Goal: Task Accomplishment & Management: Use online tool/utility

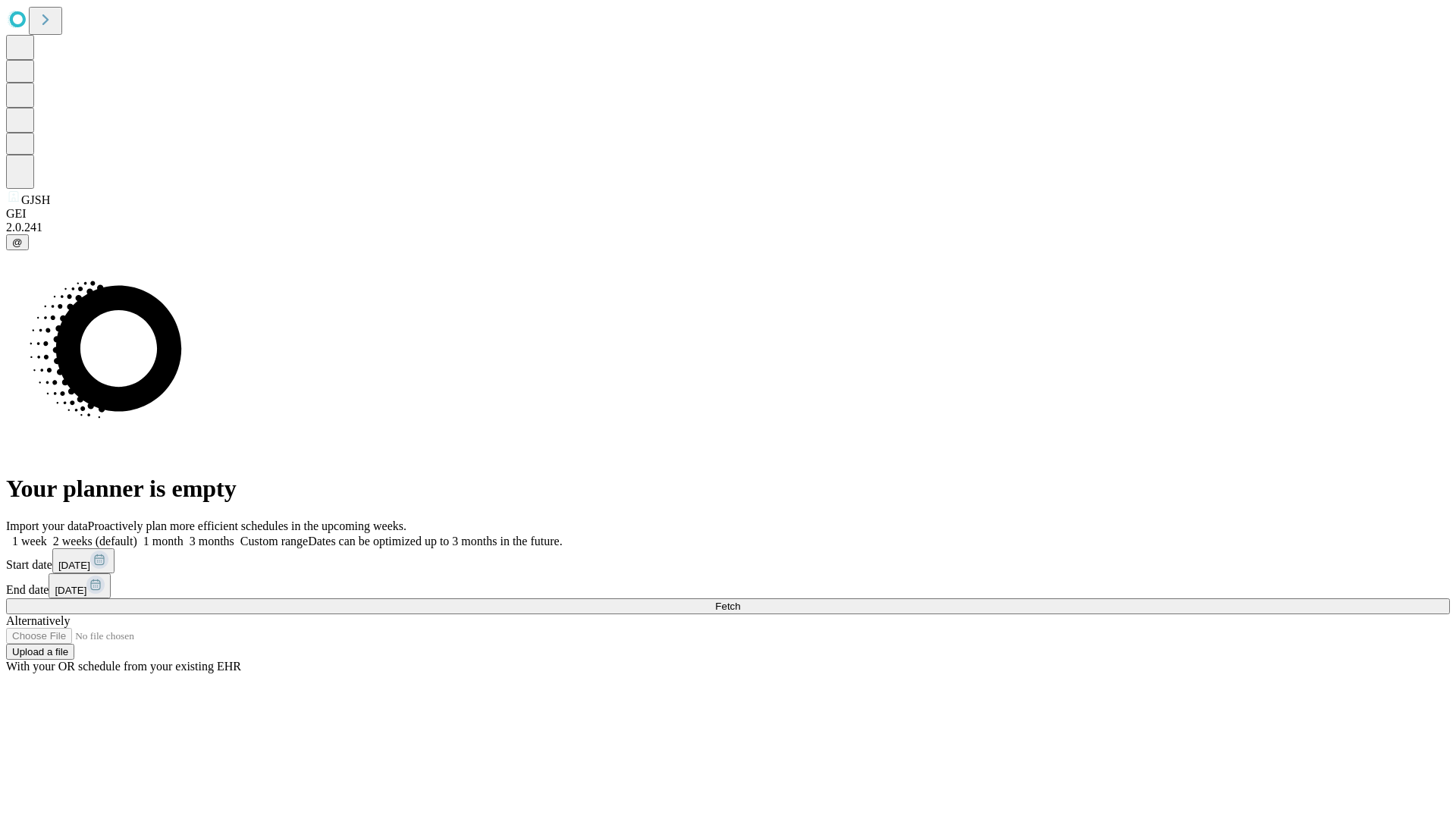
click at [137, 535] on label "2 weeks (default)" at bounding box center [92, 541] width 90 height 13
click at [740, 601] on span "Fetch" at bounding box center [728, 606] width 25 height 12
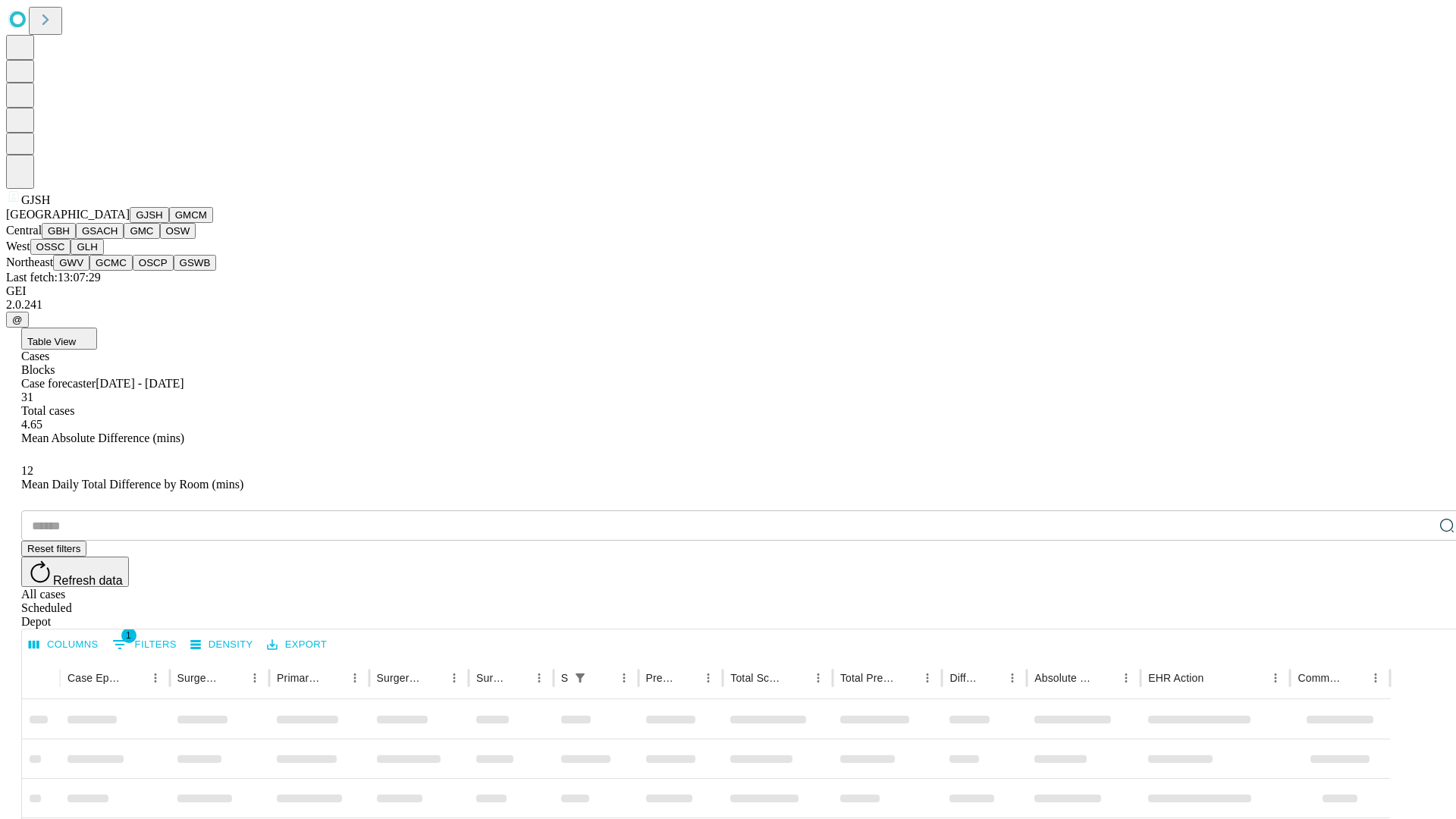
click at [169, 223] on button "GMCM" at bounding box center [191, 215] width 44 height 16
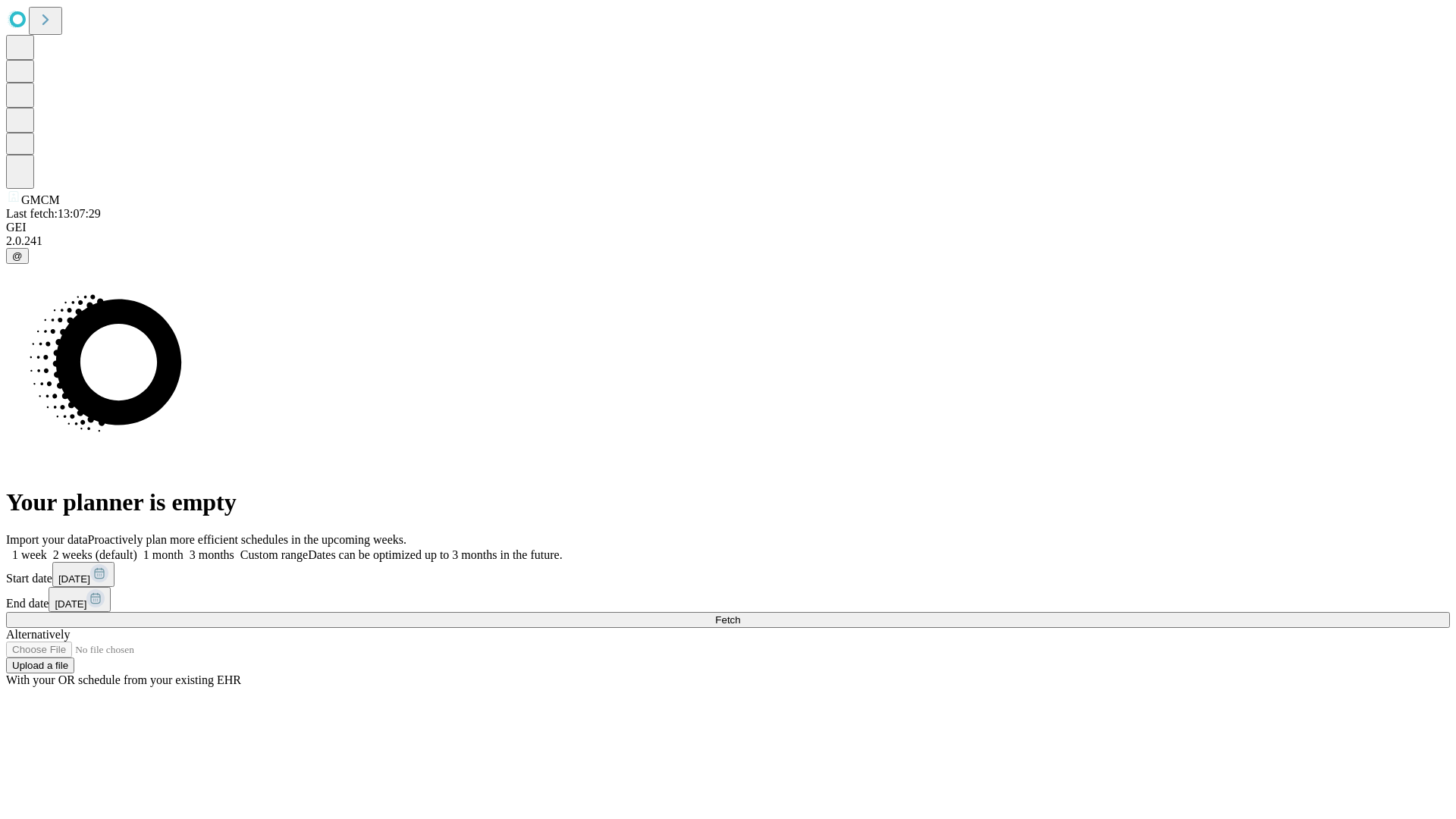
click at [137, 549] on label "2 weeks (default)" at bounding box center [92, 554] width 90 height 13
click at [740, 614] on span "Fetch" at bounding box center [728, 620] width 25 height 12
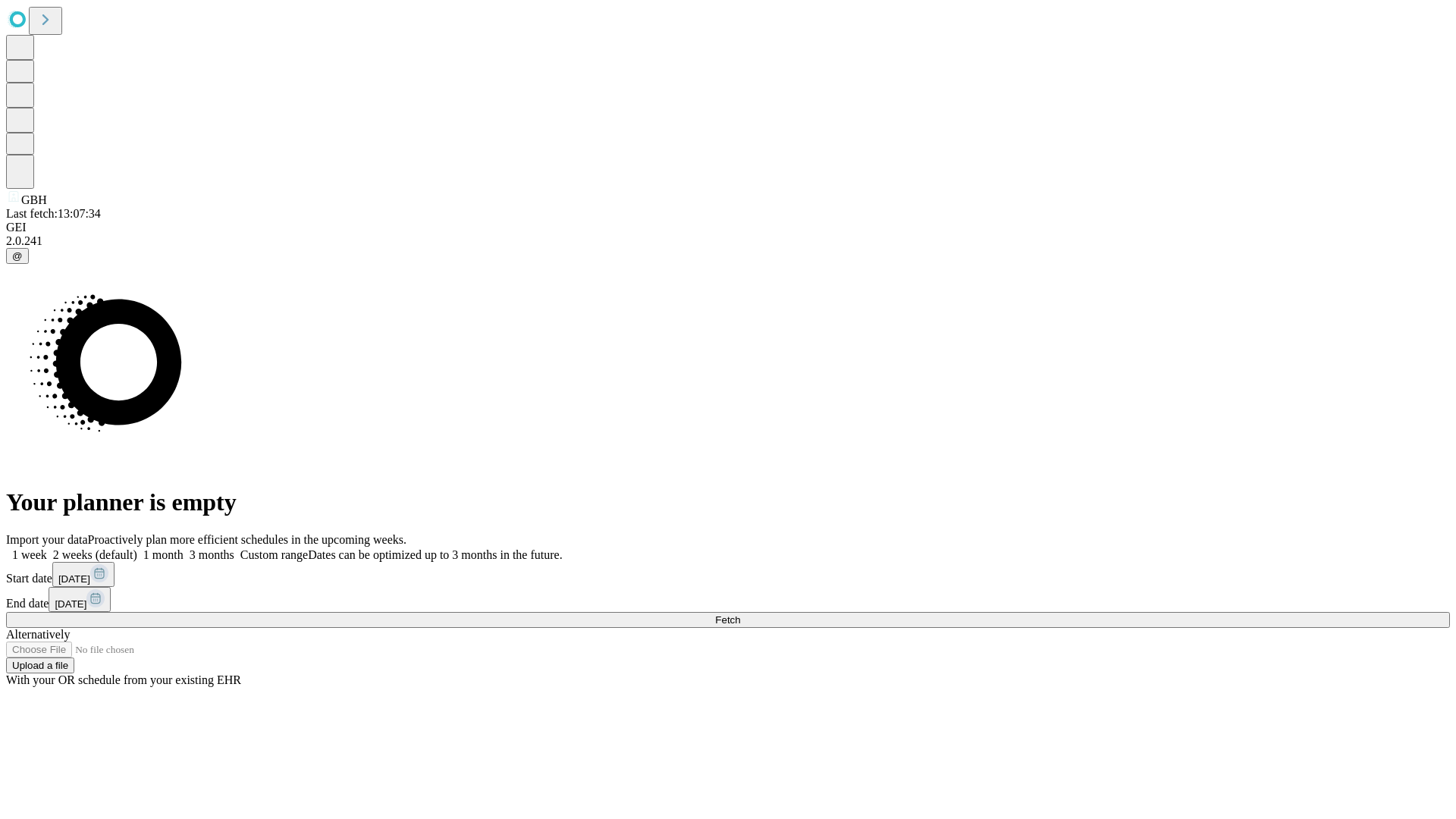
click at [137, 549] on label "2 weeks (default)" at bounding box center [92, 554] width 90 height 13
click at [740, 614] on span "Fetch" at bounding box center [728, 620] width 25 height 12
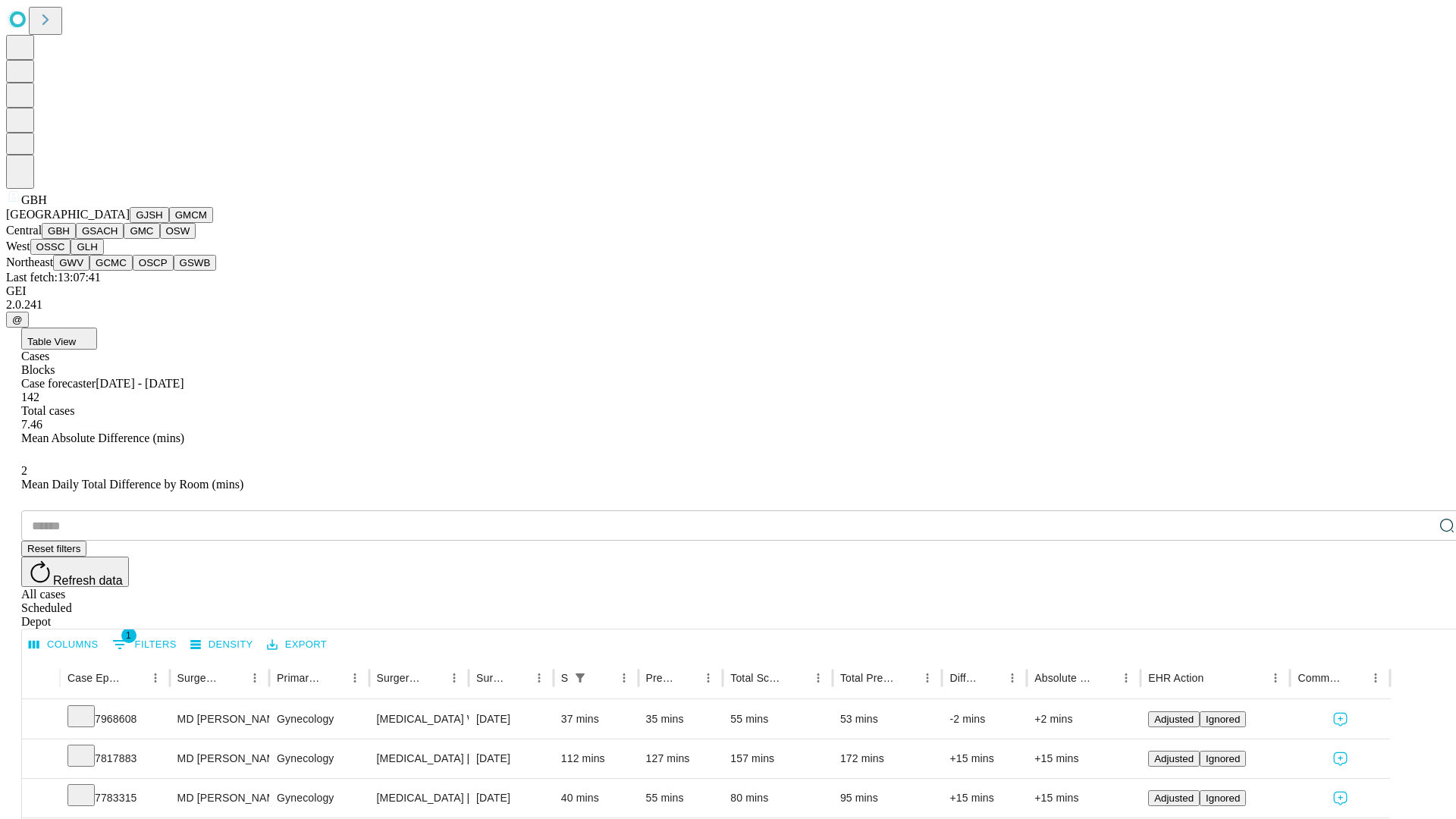
click at [118, 239] on button "GSACH" at bounding box center [99, 230] width 48 height 16
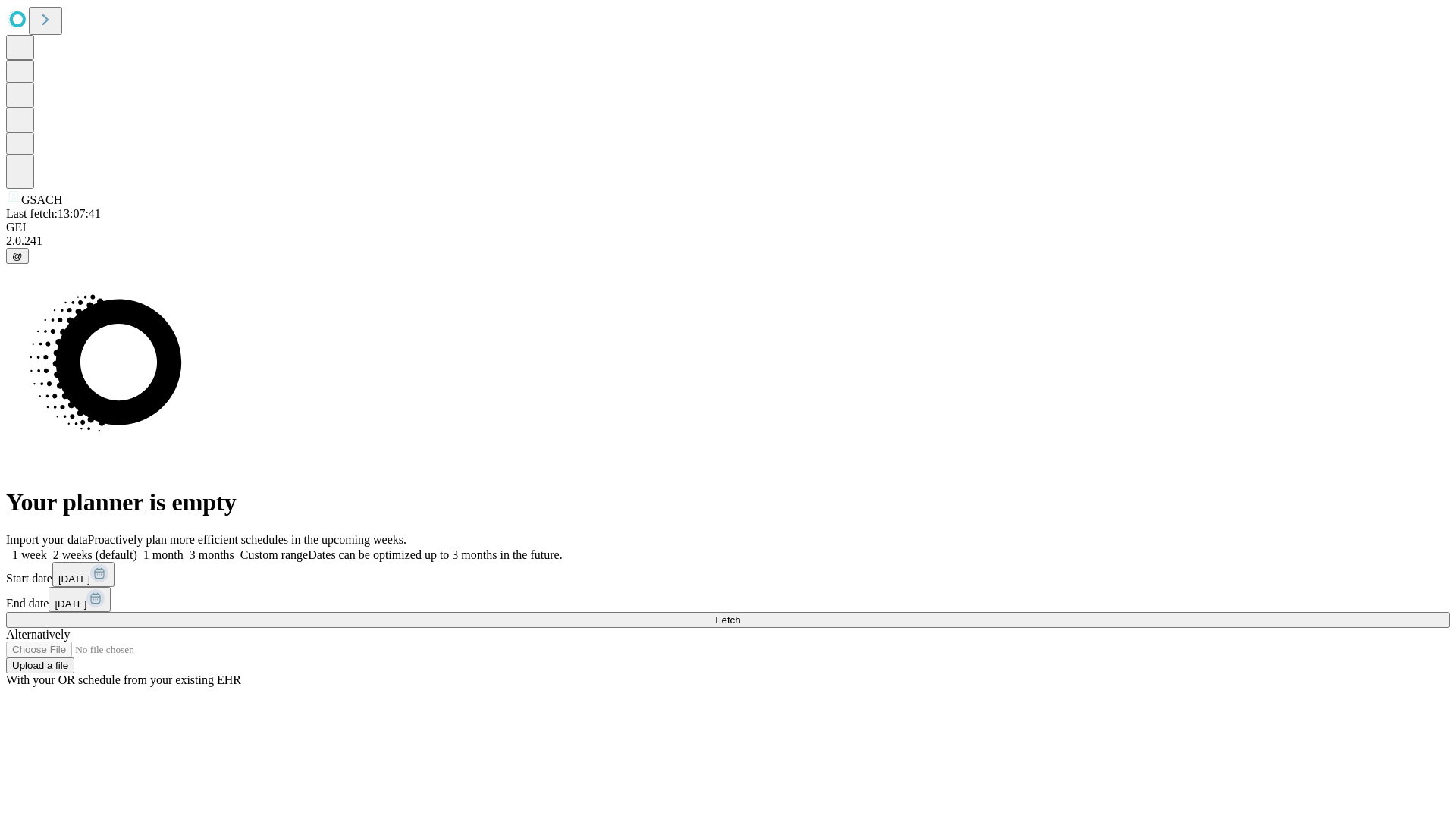
click at [137, 549] on label "2 weeks (default)" at bounding box center [92, 554] width 90 height 13
click at [740, 614] on span "Fetch" at bounding box center [728, 620] width 25 height 12
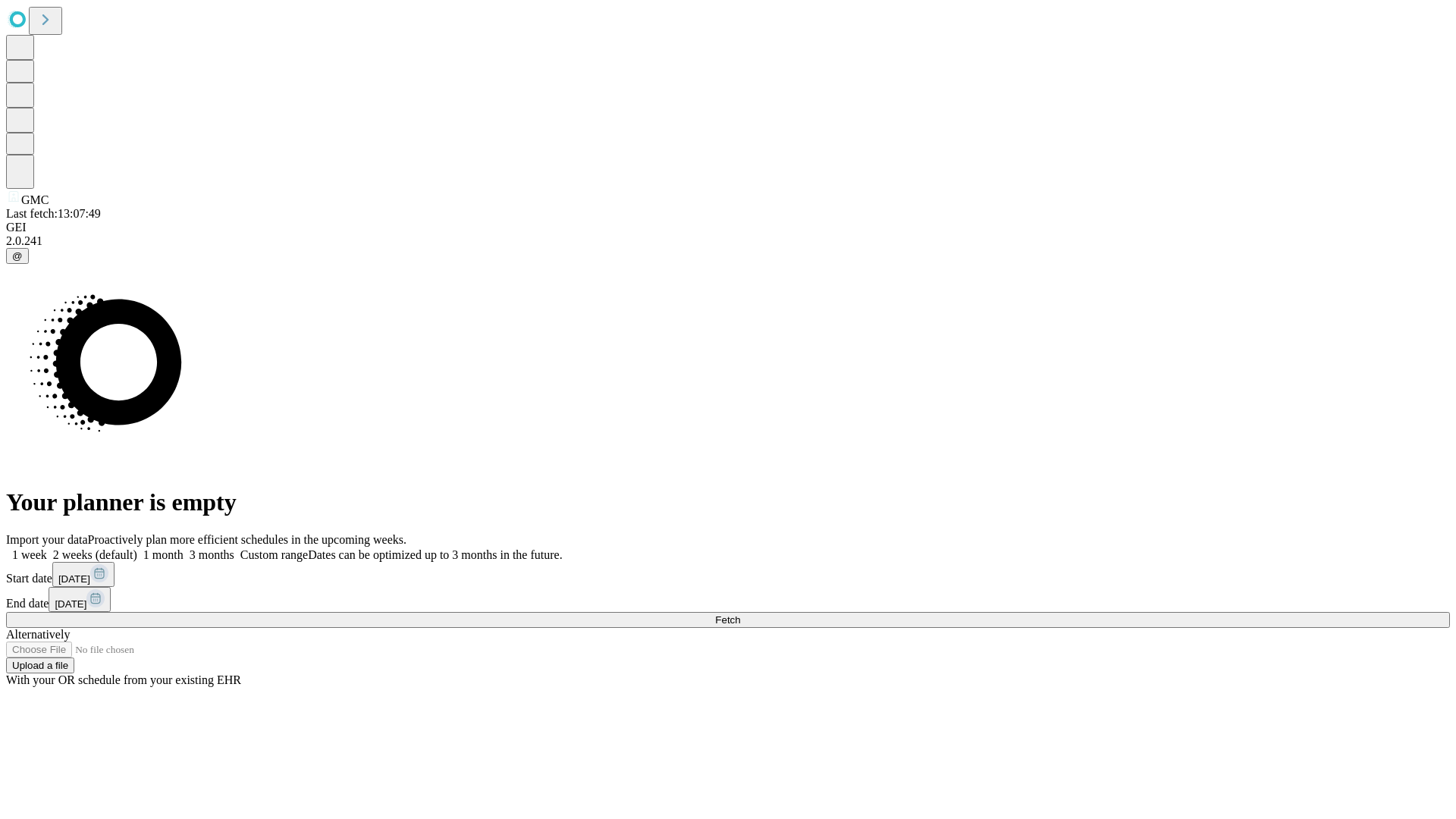
click at [137, 549] on label "2 weeks (default)" at bounding box center [92, 554] width 90 height 13
click at [740, 614] on span "Fetch" at bounding box center [728, 620] width 25 height 12
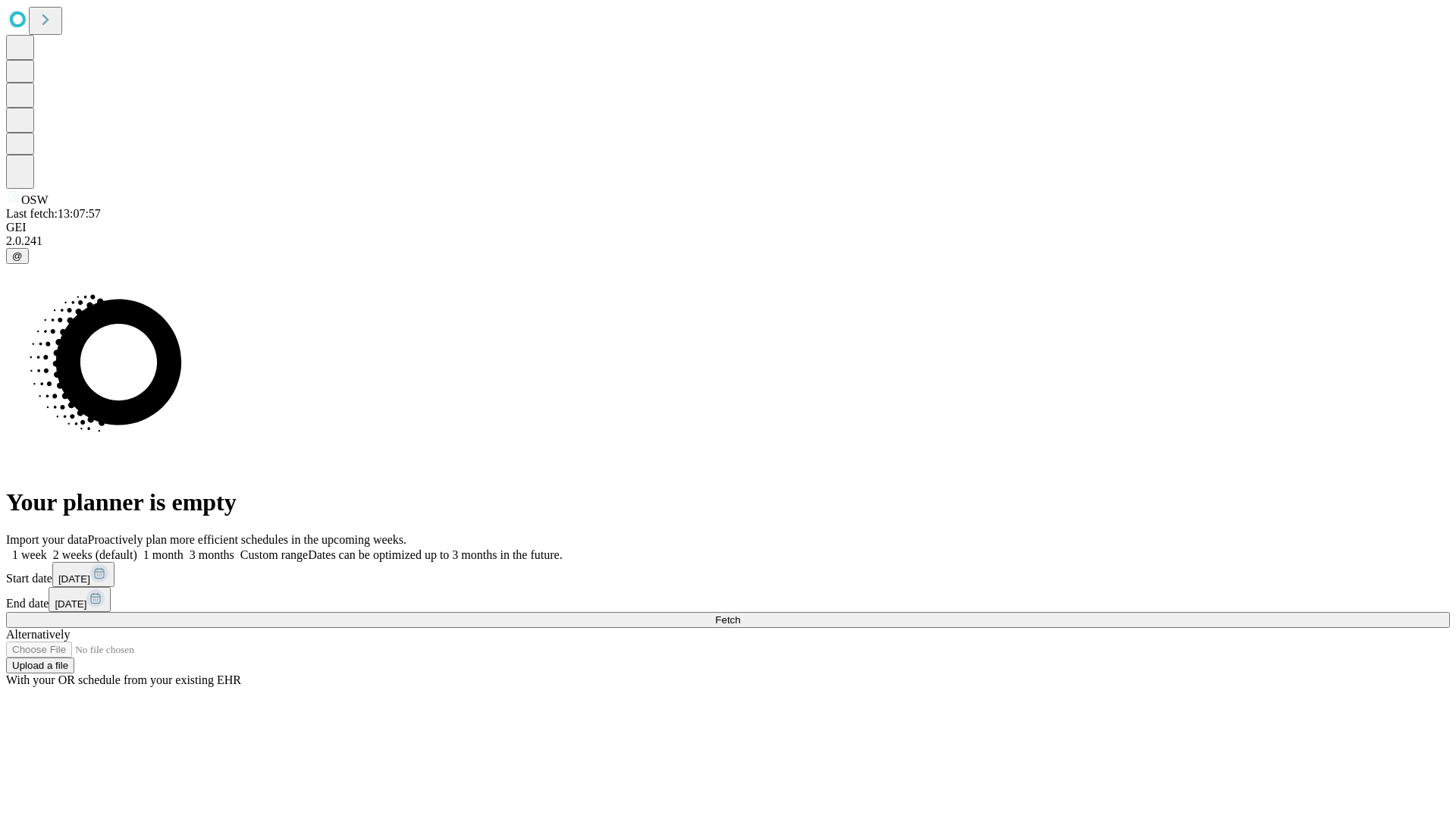
click at [137, 549] on label "2 weeks (default)" at bounding box center [92, 554] width 90 height 13
click at [740, 614] on span "Fetch" at bounding box center [728, 620] width 25 height 12
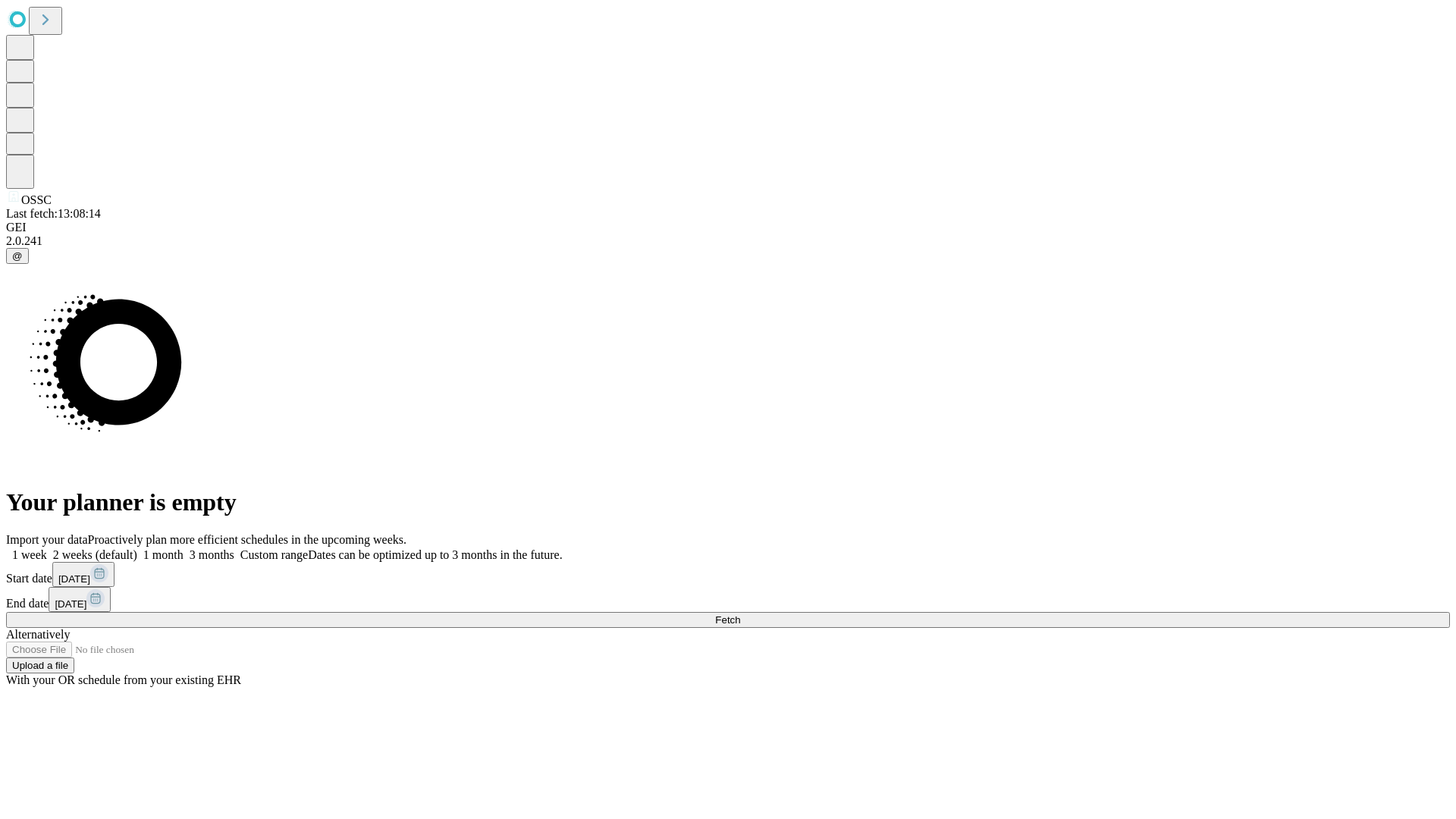
click at [137, 549] on label "2 weeks (default)" at bounding box center [92, 554] width 90 height 13
click at [740, 614] on span "Fetch" at bounding box center [728, 620] width 25 height 12
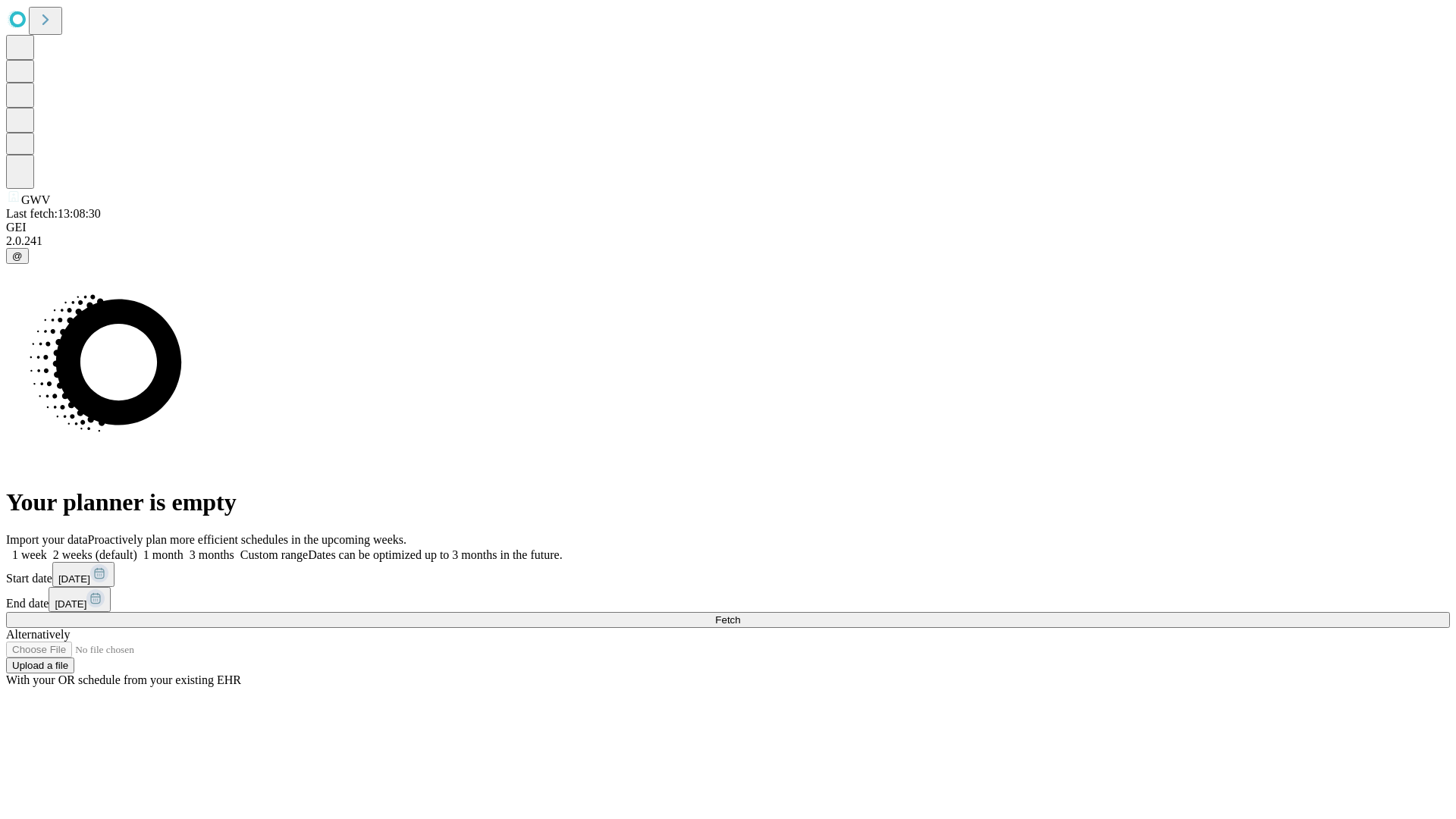
click at [137, 549] on label "2 weeks (default)" at bounding box center [92, 554] width 90 height 13
click at [740, 614] on span "Fetch" at bounding box center [728, 620] width 25 height 12
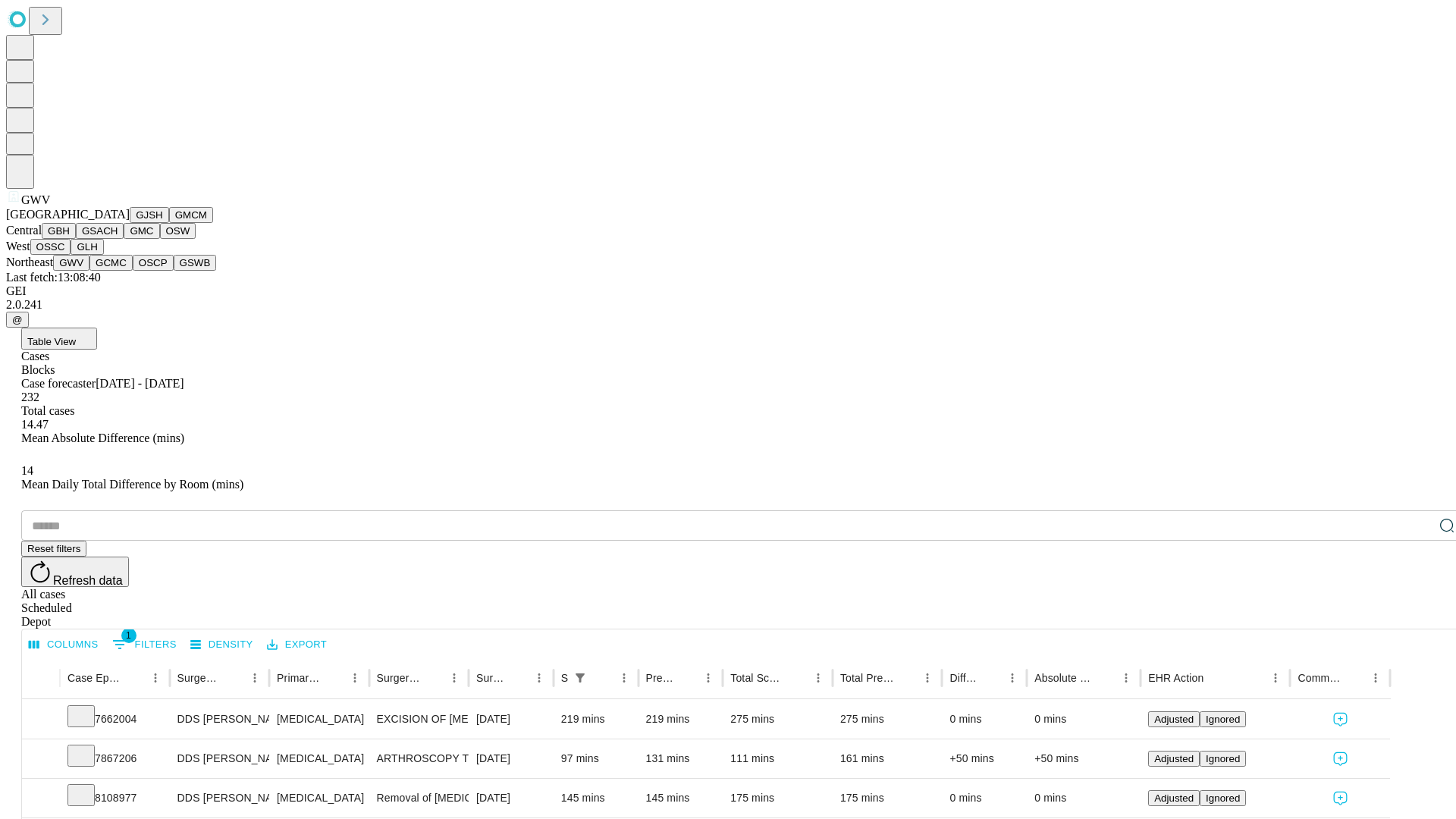
click at [118, 270] on button "GCMC" at bounding box center [111, 262] width 43 height 16
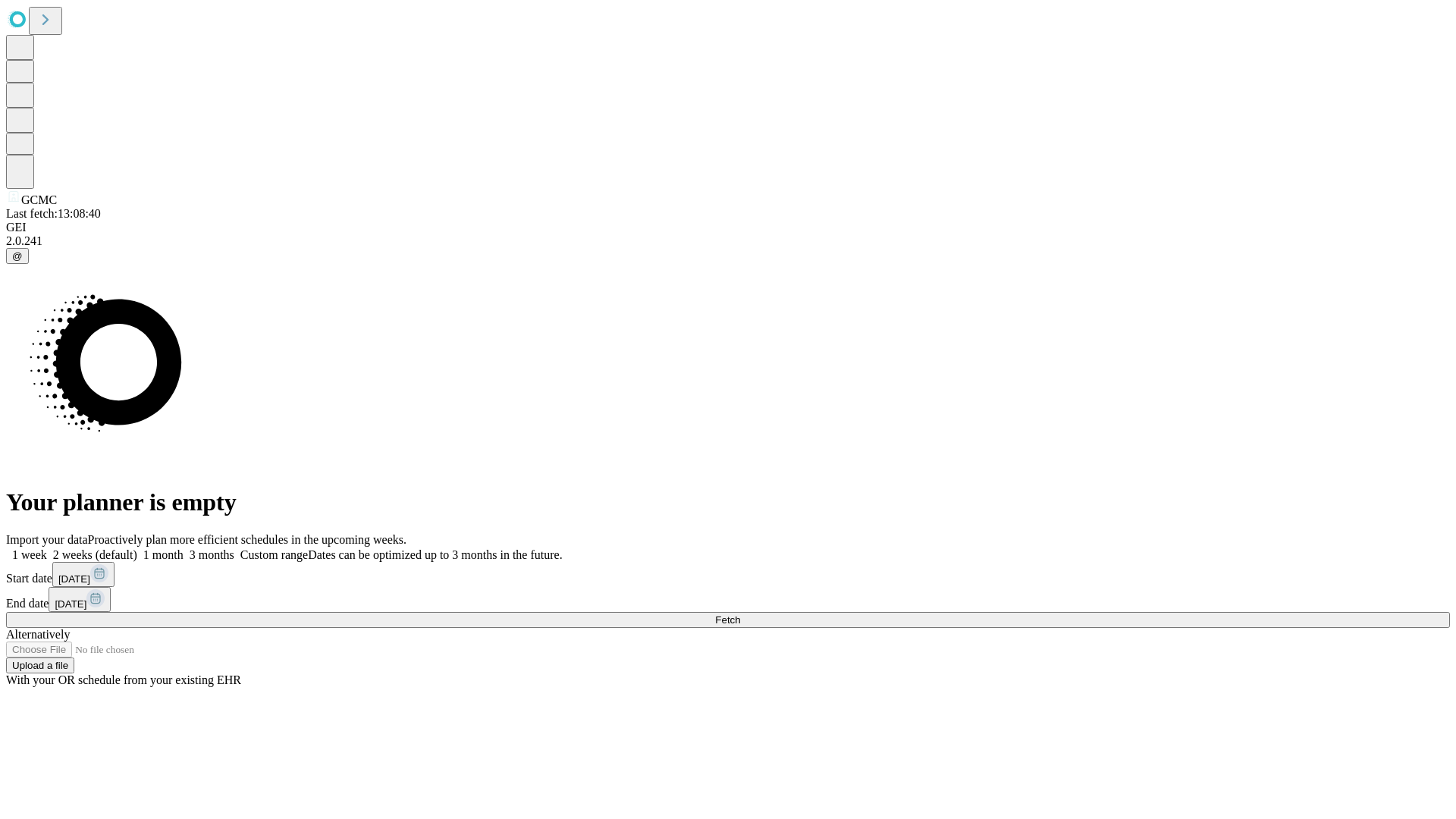
click at [740, 614] on span "Fetch" at bounding box center [728, 620] width 25 height 12
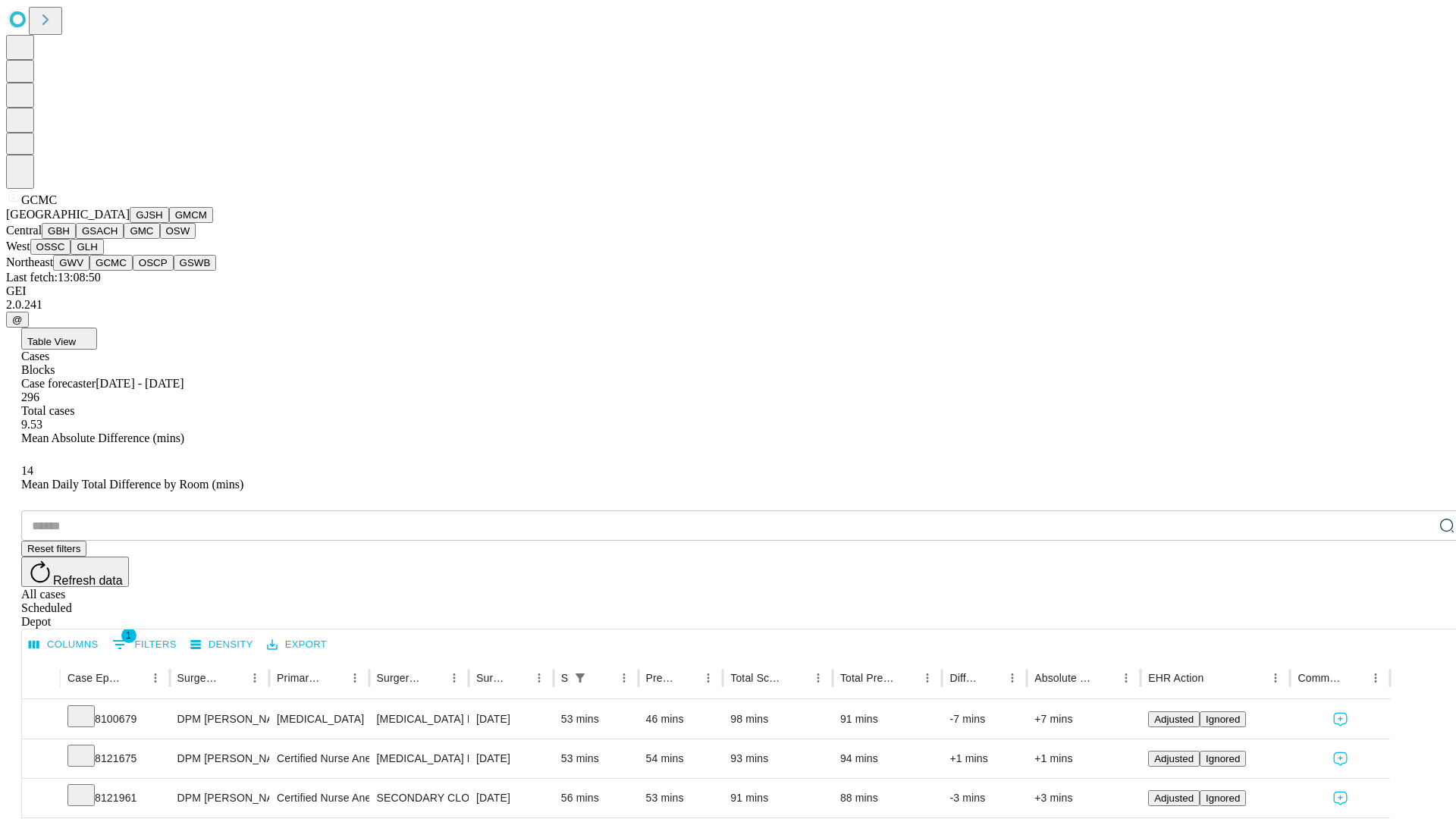
click at [133, 270] on button "OSCP" at bounding box center [153, 262] width 41 height 16
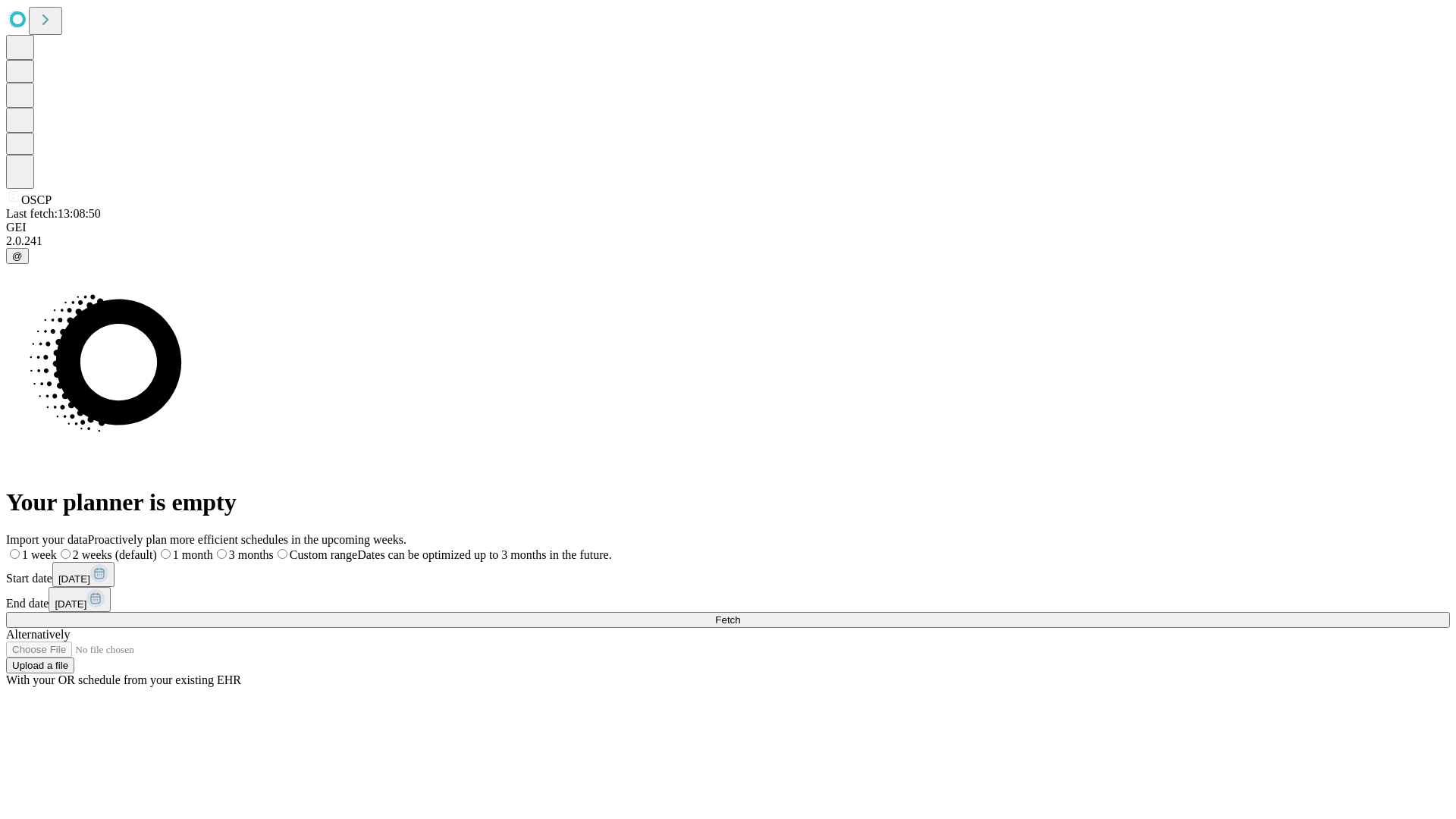
click at [157, 549] on label "2 weeks (default)" at bounding box center [107, 554] width 100 height 13
click at [740, 614] on span "Fetch" at bounding box center [728, 620] width 25 height 12
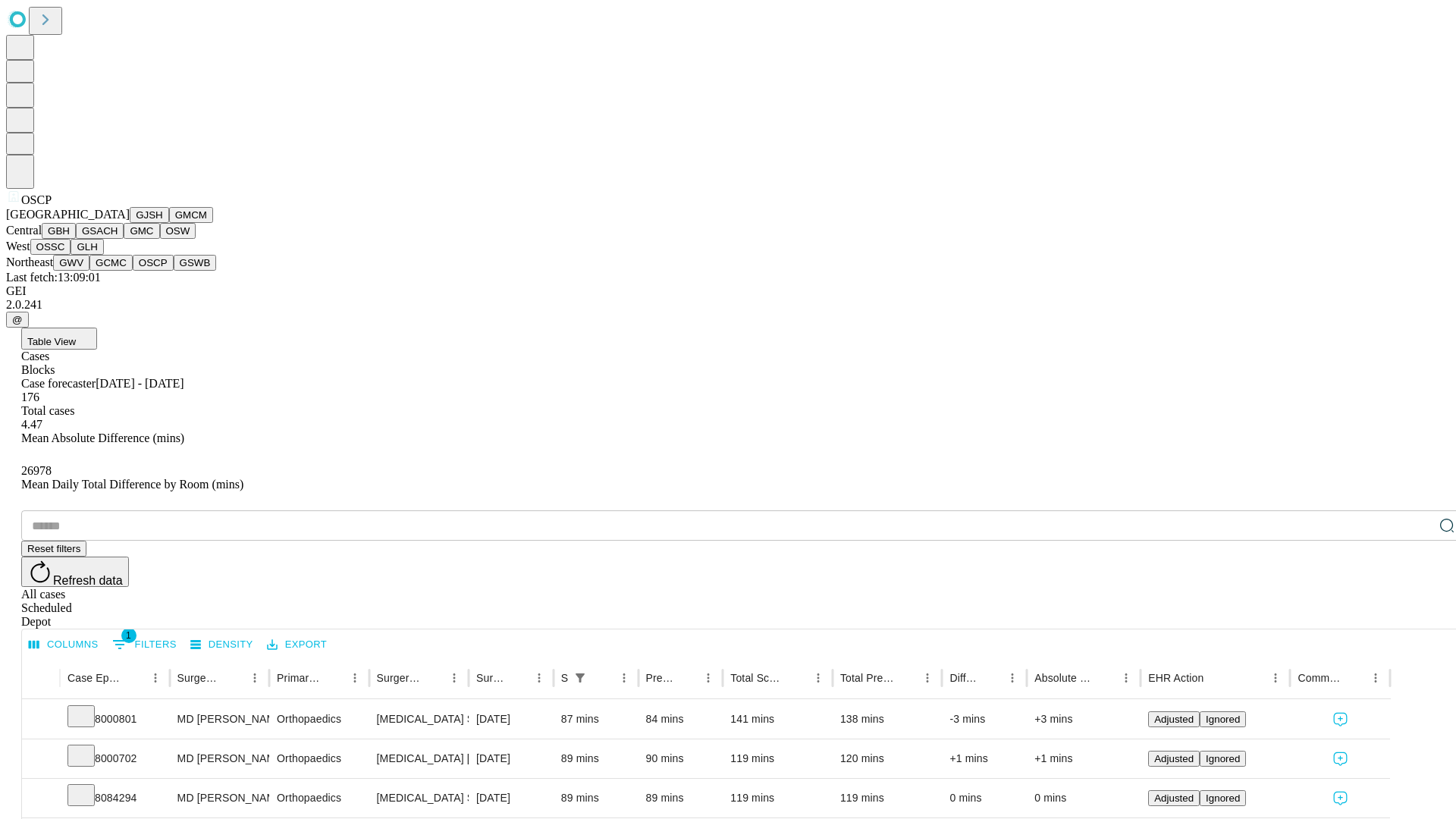
click at [174, 270] on button "GSWB" at bounding box center [195, 262] width 43 height 16
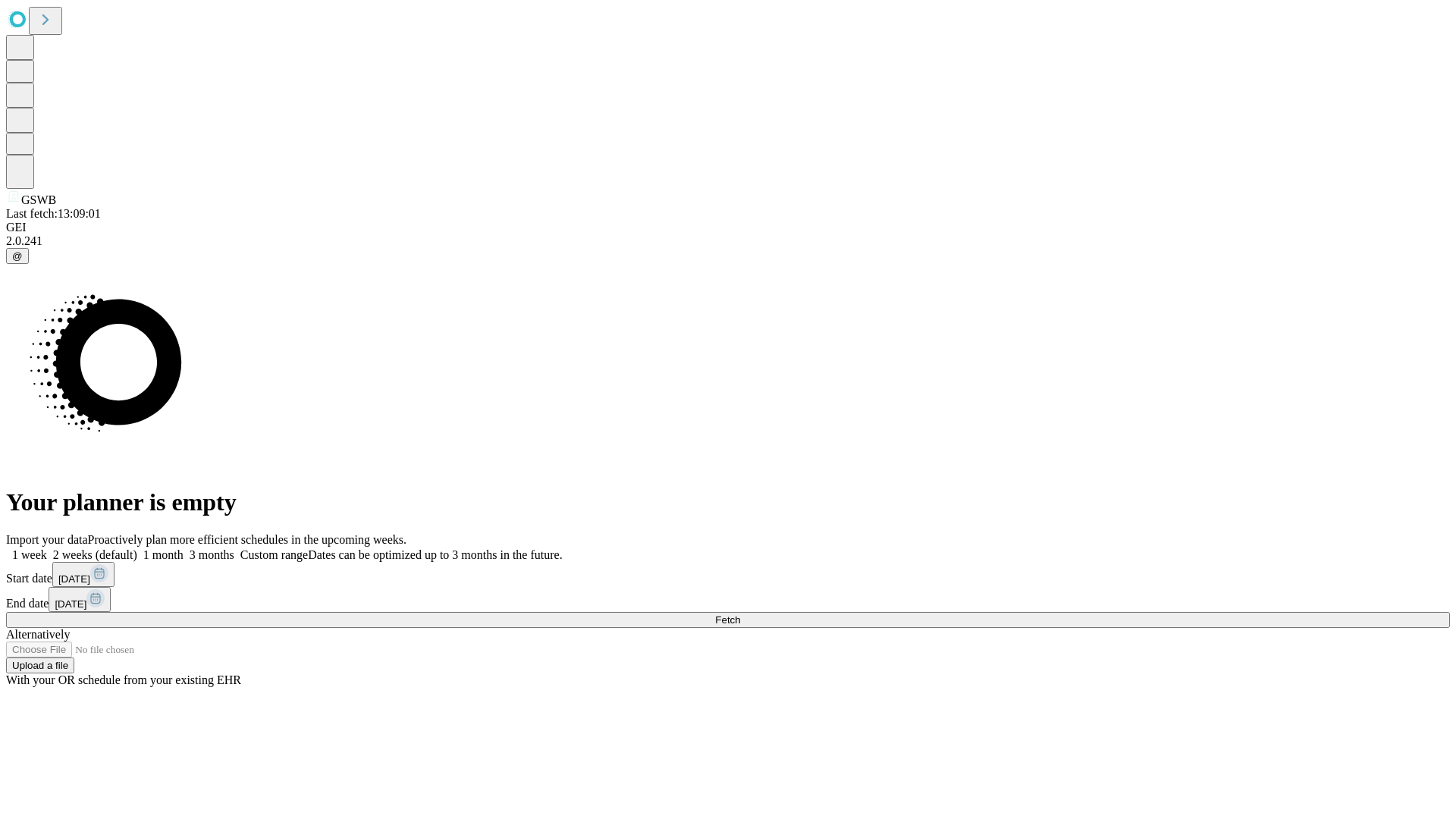
click at [137, 549] on label "2 weeks (default)" at bounding box center [92, 554] width 90 height 13
click at [740, 614] on span "Fetch" at bounding box center [728, 620] width 25 height 12
